Goal: Task Accomplishment & Management: Use online tool/utility

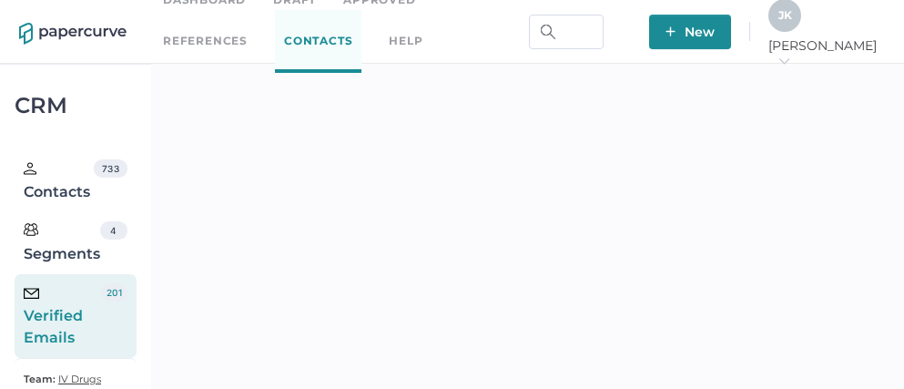
click at [792, 22] on span "J K" at bounding box center [786, 15] width 14 height 14
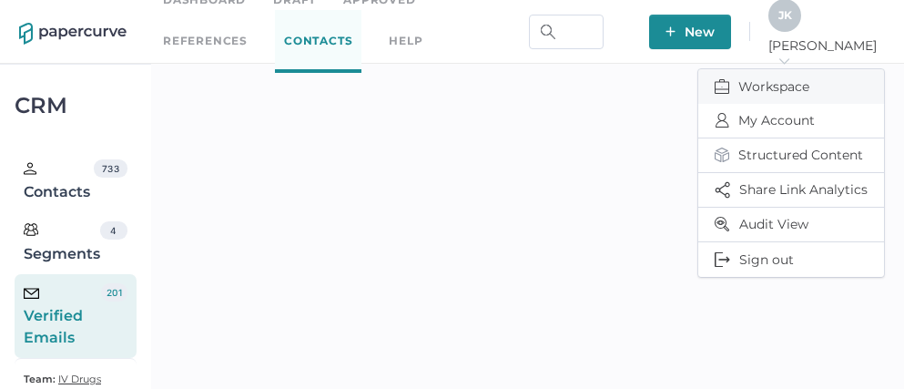
click at [778, 76] on span "Workspace" at bounding box center [791, 86] width 153 height 35
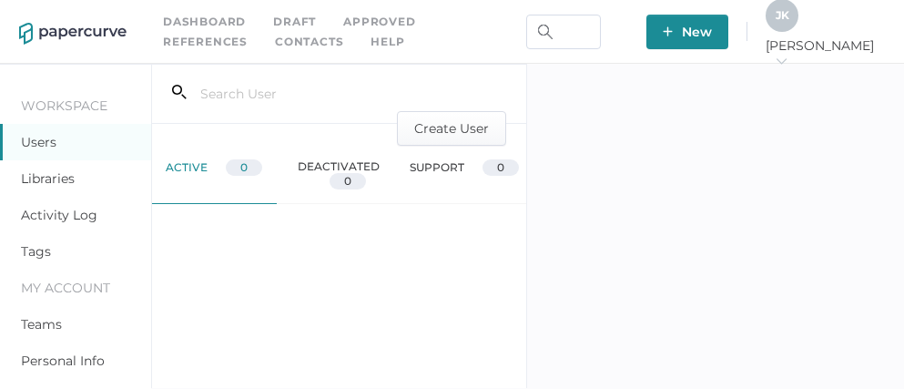
click at [65, 217] on link "Activity Log" at bounding box center [59, 215] width 77 height 16
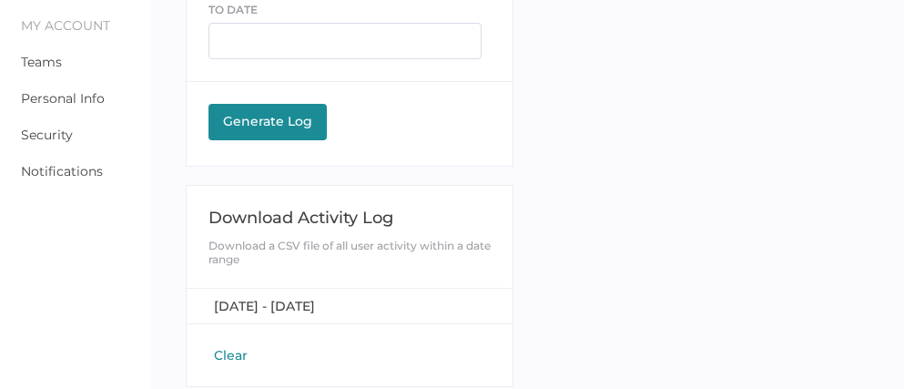
scroll to position [275, 0]
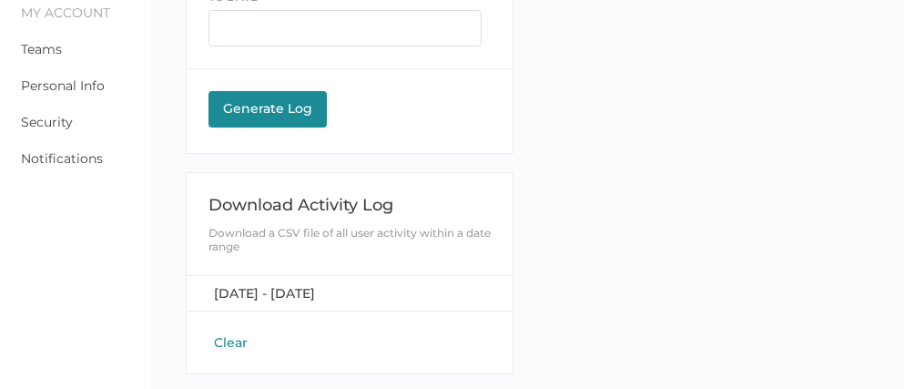
click at [238, 336] on button "Clear" at bounding box center [231, 342] width 45 height 18
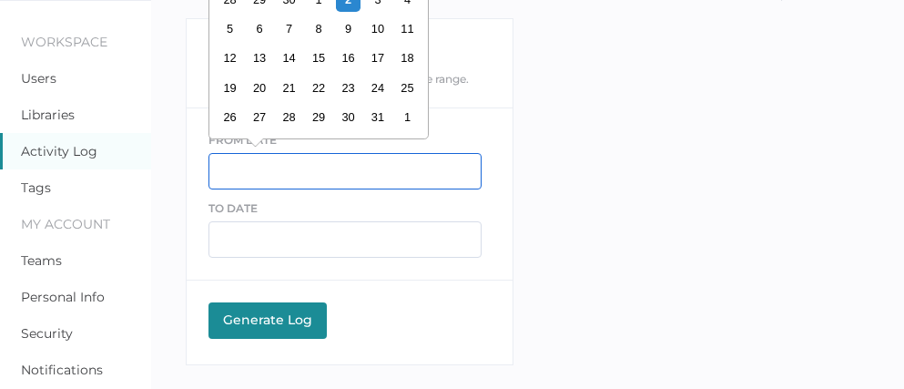
click at [257, 162] on input "text" at bounding box center [345, 171] width 273 height 36
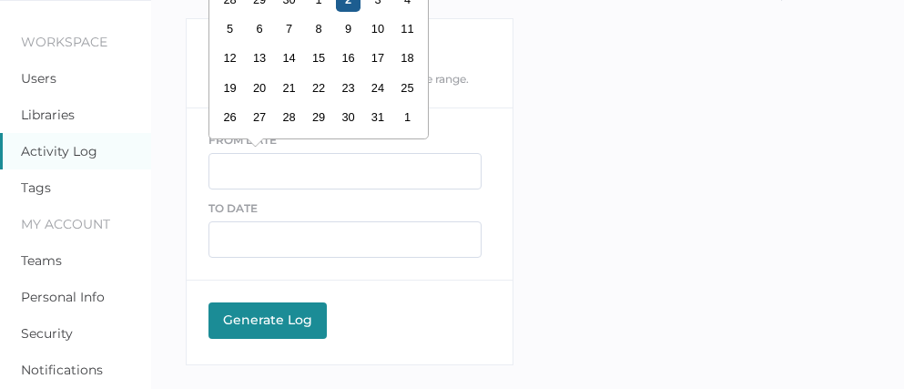
click at [351, 5] on div "2" at bounding box center [347, -1] width 25 height 25
type input "10/02/2025"
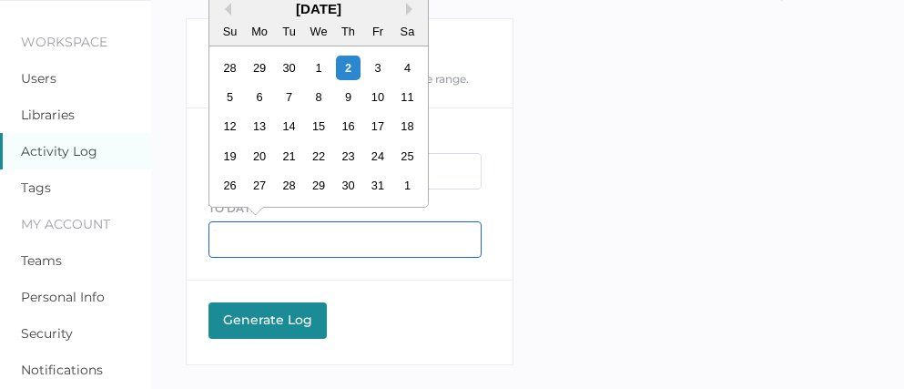
click at [256, 237] on input "text" at bounding box center [345, 239] width 273 height 36
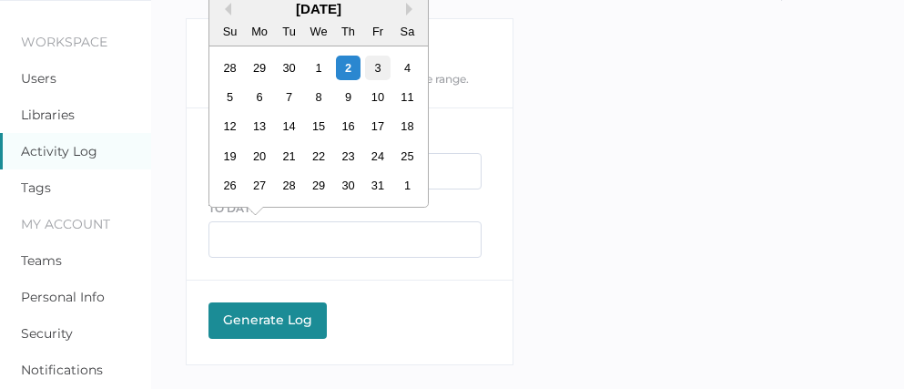
click at [380, 69] on div "3" at bounding box center [377, 68] width 25 height 25
type input "10/03/2025"
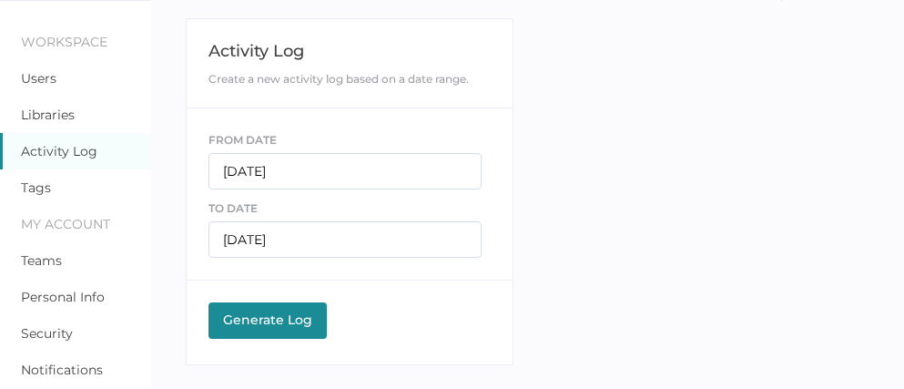
click at [256, 317] on div "Generate Log" at bounding box center [268, 320] width 100 height 16
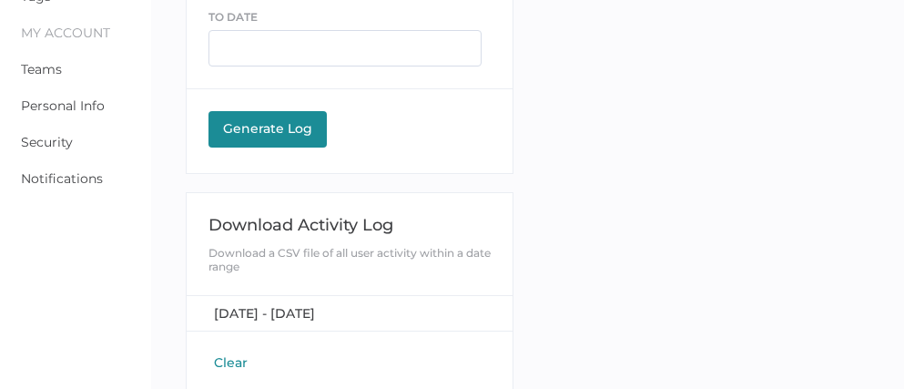
scroll to position [275, 0]
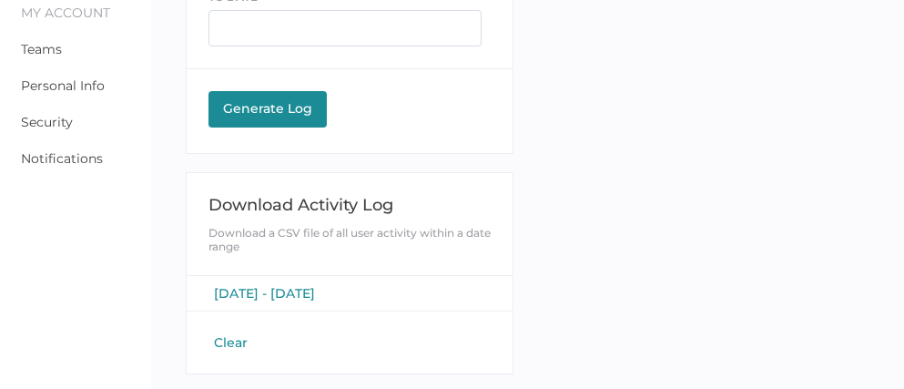
click at [304, 291] on span "[DATE] - [DATE]" at bounding box center [264, 293] width 101 height 16
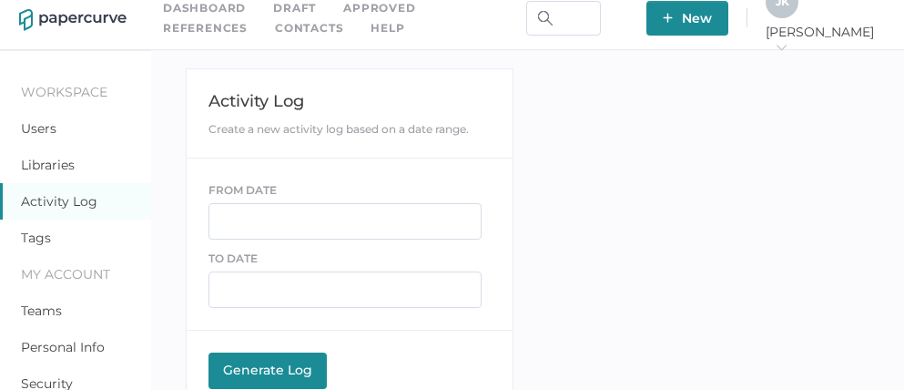
scroll to position [0, 0]
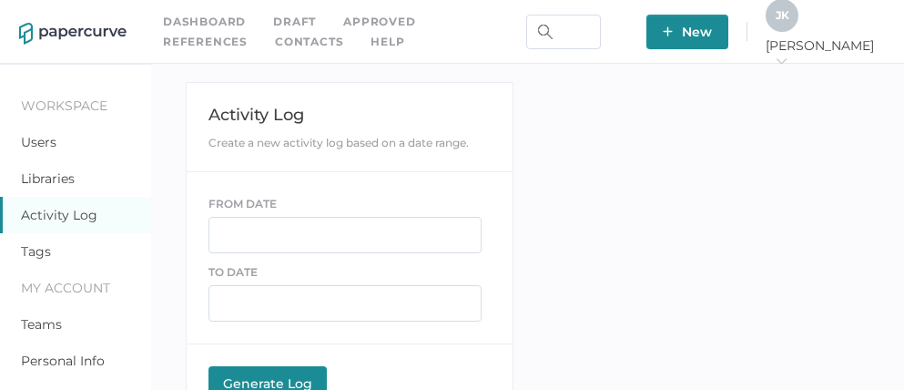
click at [275, 40] on link "Contacts" at bounding box center [309, 42] width 68 height 20
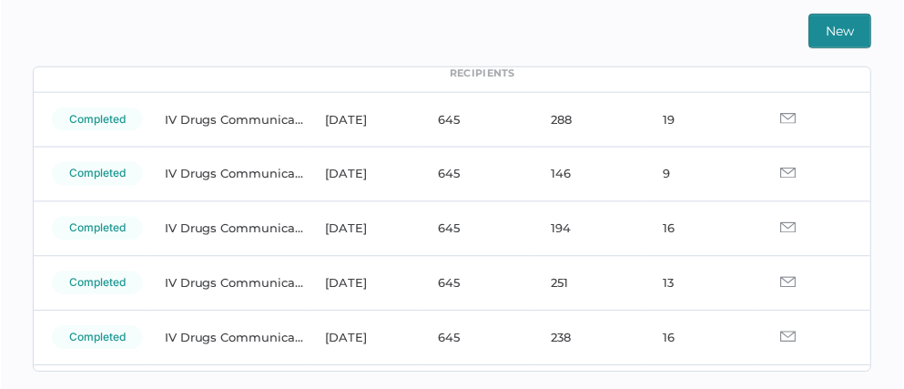
scroll to position [427, 0]
